Goal: Task Accomplishment & Management: Use online tool/utility

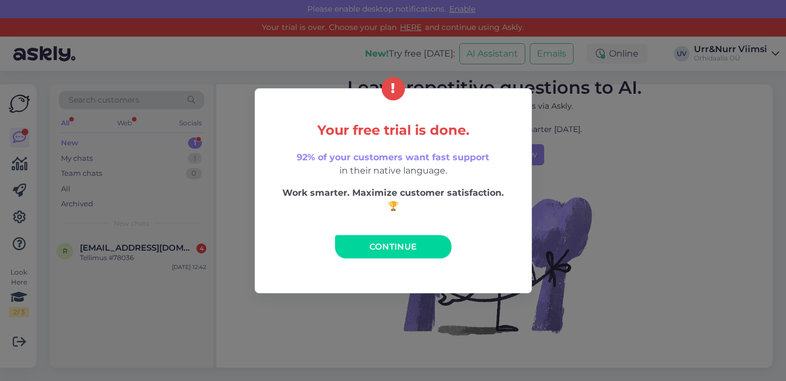
click at [371, 236] on link "Continue" at bounding box center [393, 246] width 116 height 23
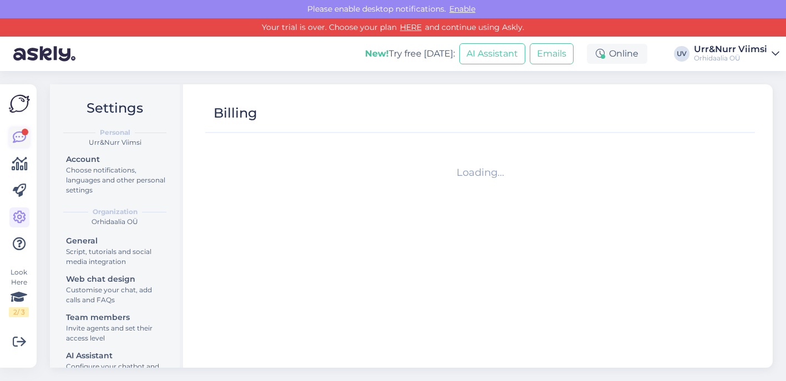
click at [21, 135] on icon at bounding box center [19, 137] width 13 height 13
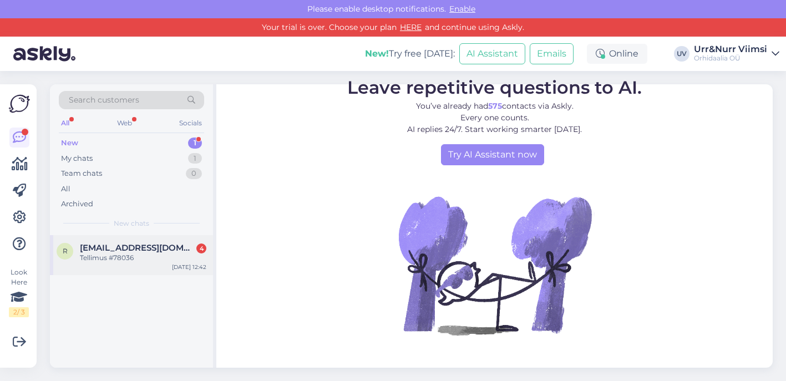
click at [133, 247] on span "ringa.patrael@gmail.com" at bounding box center [137, 248] width 115 height 10
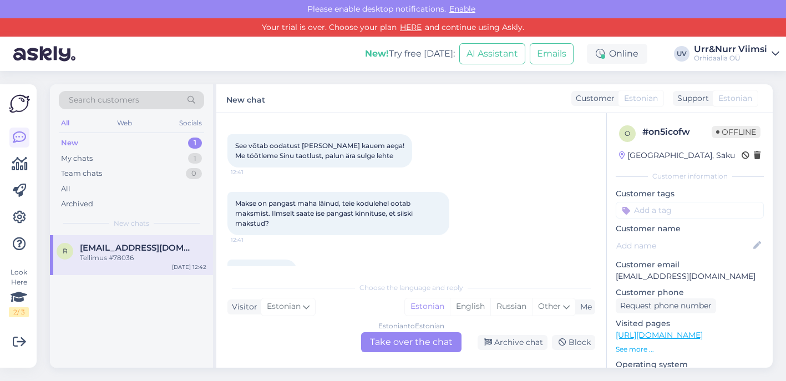
scroll to position [302, 0]
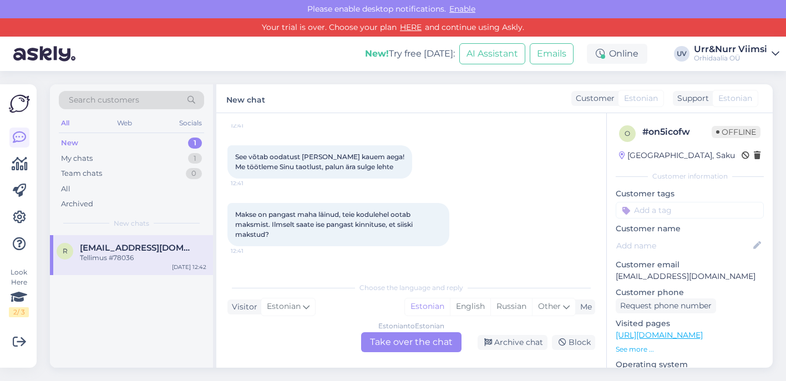
click at [419, 329] on div "Estonian to Estonian" at bounding box center [411, 326] width 66 height 10
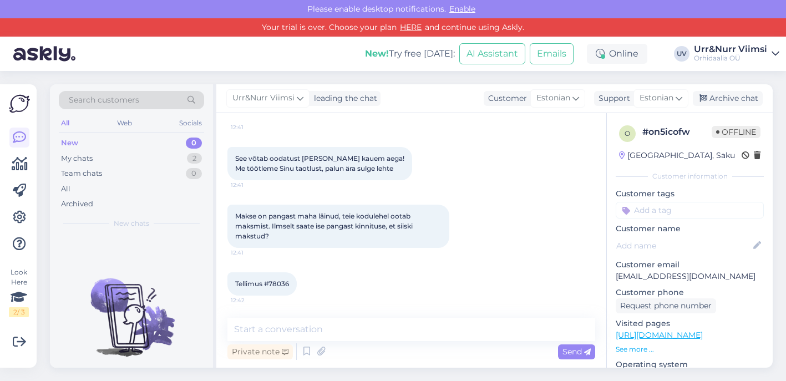
scroll to position [271, 0]
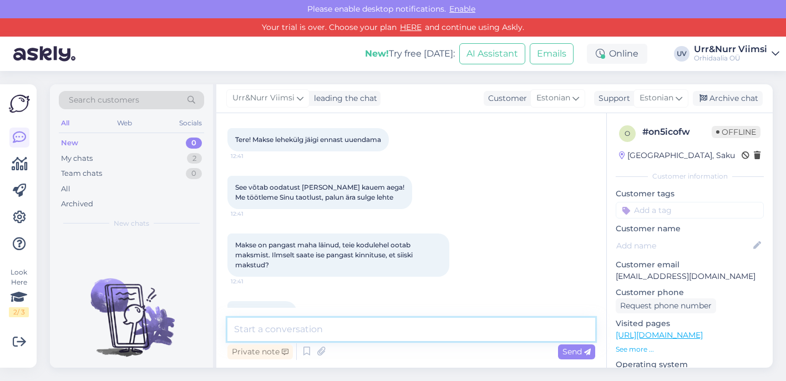
click at [381, 325] on textarea at bounding box center [411, 329] width 368 height 23
click at [303, 332] on textarea at bounding box center [411, 329] width 368 height 23
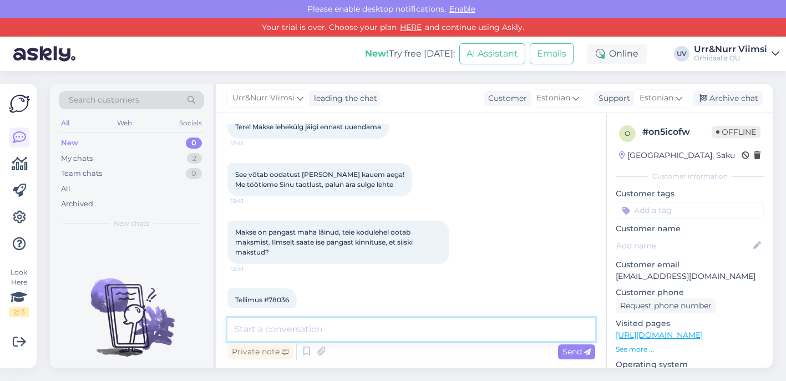
scroll to position [281, 0]
